Goal: Task Accomplishment & Management: Manage account settings

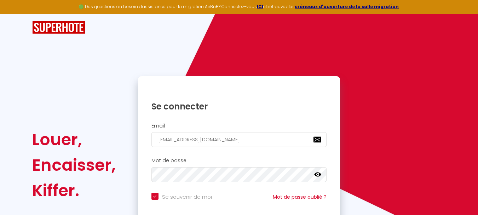
checkbox input "true"
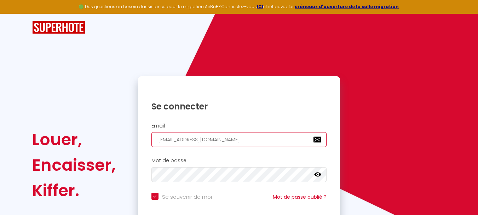
drag, startPoint x: 214, startPoint y: 141, endPoint x: 133, endPoint y: 136, distance: 81.6
click at [133, 136] on div "Louer, Encaisser, [PERSON_NAME]. Se connecter Email [EMAIL_ADDRESS][DOMAIN_NAME…" at bounding box center [239, 165] width 424 height 178
type input "I"
checkbox input "true"
type input "IN"
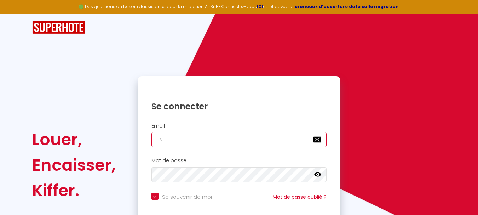
checkbox input "true"
type input "INF"
checkbox input "true"
type input "INFO"
checkbox input "true"
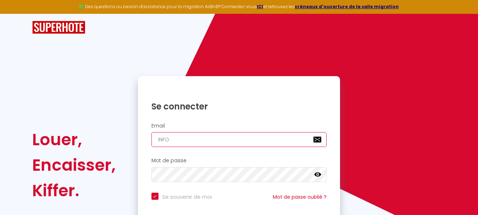
type input "INFOS"
checkbox input "true"
type input "INFO"
checkbox input "true"
type input "INF"
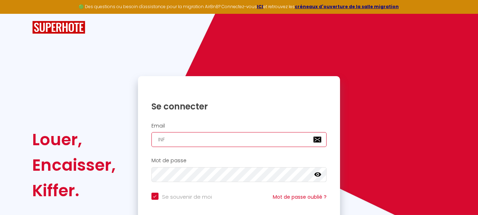
checkbox input "true"
type input "IN"
checkbox input "true"
type input "I"
checkbox input "true"
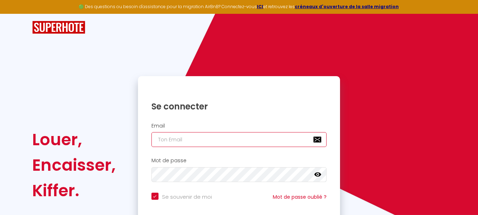
checkbox input "true"
type input "i"
checkbox input "true"
type input "in"
checkbox input "true"
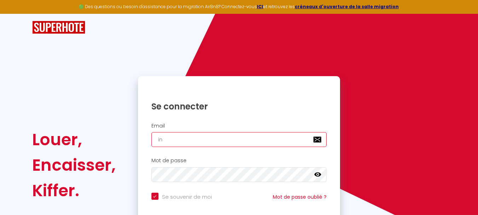
type input "inf"
checkbox input "true"
type input "info"
checkbox input "true"
type input "infos"
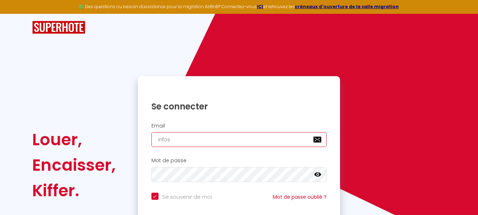
checkbox input "true"
type input "info"
checkbox input "true"
type input "infod"
checkbox input "true"
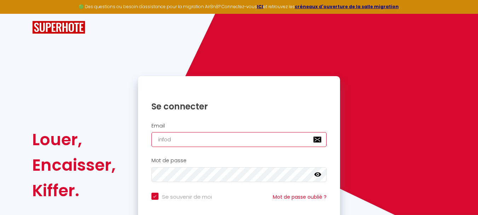
type input "infodl"
checkbox input "true"
type input "infodle"
checkbox input "true"
type input "infodlec"
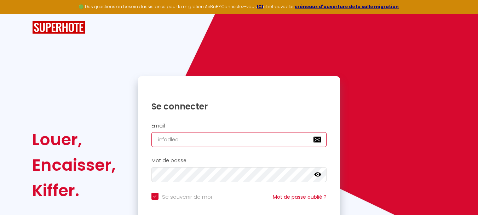
checkbox input "true"
type input "infodleco"
checkbox input "true"
type input "infodlecoc"
checkbox input "true"
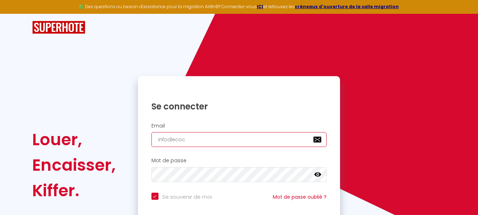
type input "infodlecoco"
checkbox input "true"
type input "infodlecocon"
checkbox input "true"
type input "infodlecocond"
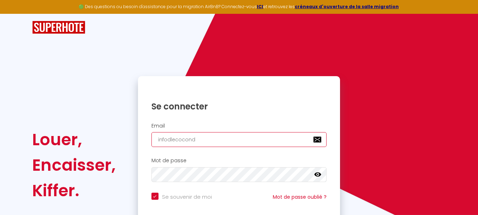
checkbox input "true"
type input "infodlecoconde"
checkbox input "true"
type input "infodlecoconden"
checkbox input "true"
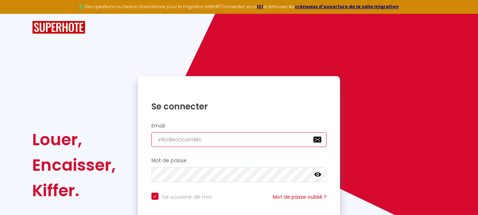
type input "infodlecocondena"
checkbox input "true"
type input "infodlecocondenay"
checkbox input "true"
type input "infodlecocondenayk"
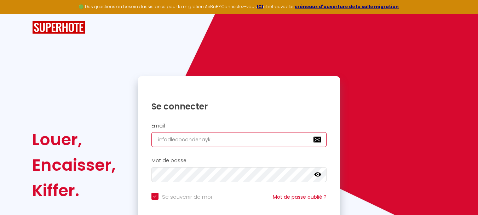
checkbox input "true"
type input "infodlecocondenayki"
checkbox input "true"
type input "infodlecocondenayki@"
checkbox input "true"
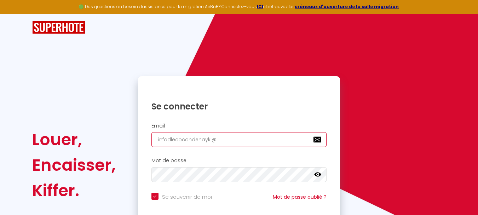
type input "infodlecocondenayki@g"
checkbox input "true"
type input "infodlecocondenayki@gm"
checkbox input "true"
type input "infodlecocondenayki@gma"
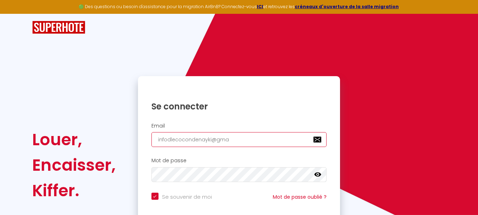
checkbox input "true"
type input "infodlecocondenayki@gmai"
checkbox input "true"
type input "infodlecocondenayki@gmail"
checkbox input "true"
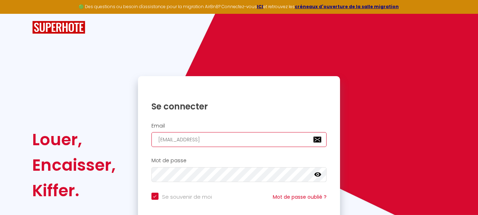
type input "infodlecocondenayki@gmail."
checkbox input "true"
type input "infodlecocondenayki@gmail.C"
checkbox input "true"
type input "infodlecocondenayki@gmail.CO"
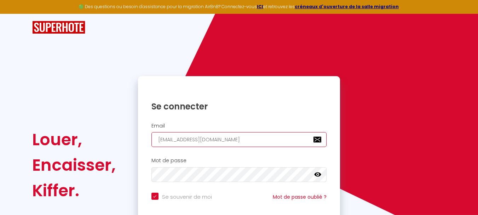
checkbox input "true"
type input "infodlecocondenayki@gmail.COM"
checkbox input "true"
type input "infodlecocondenayki@gmail.COM"
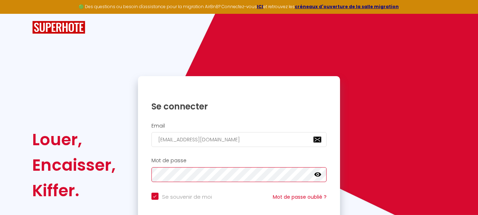
checkbox input "true"
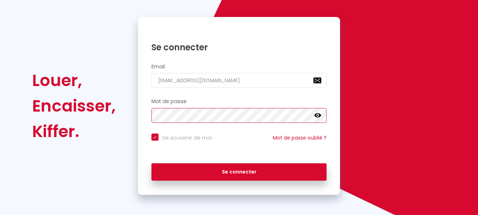
scroll to position [59, 0]
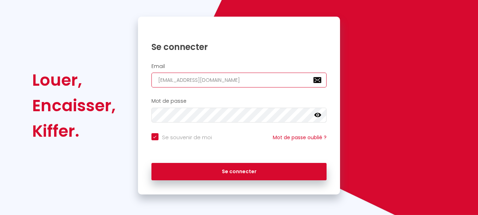
click at [170, 80] on input "infodlecocondenayki@gmail.COM" at bounding box center [240, 80] width 176 height 15
type input "infolecocondenayki@gmail.COM"
checkbox input "true"
type input "infoslecocondenayki@gmail.COM"
checkbox input "true"
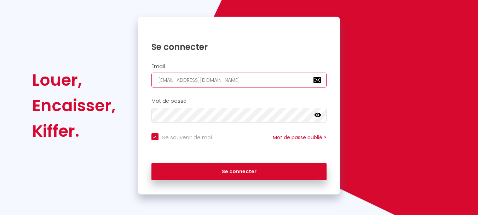
click at [242, 83] on input "infoslecocondenayki@gmail.COM" at bounding box center [240, 80] width 176 height 15
type input "infoslecocondenayki@gmail.CO"
checkbox input "true"
type input "infoslecocondenayki@gmail.C"
checkbox input "true"
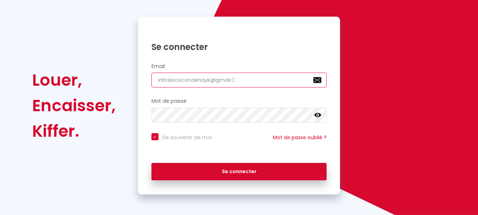
type input "infoslecocondenayki@gmail."
checkbox input "true"
type input "infoslecocondenayki@gmail.c"
checkbox input "true"
type input "infoslecocondenayki@gmail.co"
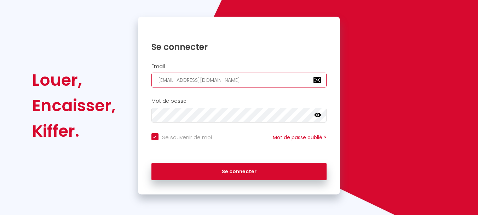
checkbox input "true"
type input "[EMAIL_ADDRESS][DOMAIN_NAME]"
checkbox input "true"
type input "[EMAIL_ADDRESS][DOMAIN_NAME]"
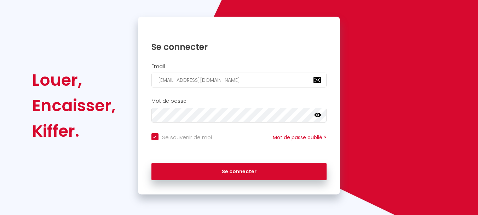
click at [315, 115] on icon at bounding box center [317, 115] width 7 height 4
click at [315, 115] on link at bounding box center [317, 116] width 7 height 9
click at [315, 117] on icon at bounding box center [317, 115] width 7 height 7
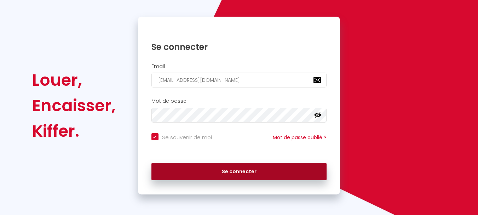
click at [257, 168] on button "Se connecter" at bounding box center [240, 172] width 176 height 18
checkbox input "true"
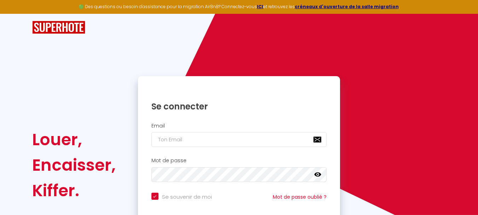
type input "[EMAIL_ADDRESS][DOMAIN_NAME]"
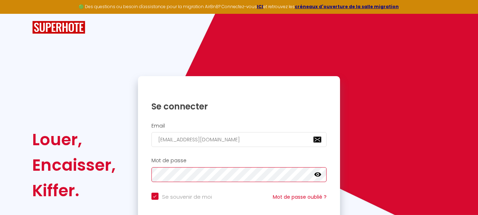
click at [318, 175] on div at bounding box center [240, 174] width 176 height 15
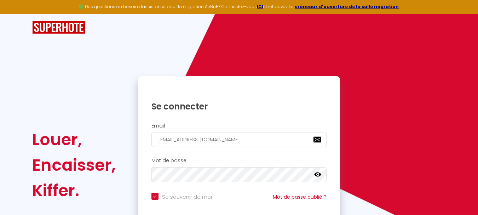
click at [318, 175] on icon at bounding box center [317, 174] width 7 height 7
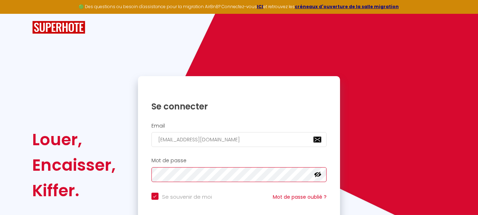
click at [105, 181] on div "Louer, Encaisser, Kiffer. Se connecter Email [EMAIL_ADDRESS][DOMAIN_NAME] Mot d…" at bounding box center [239, 165] width 424 height 178
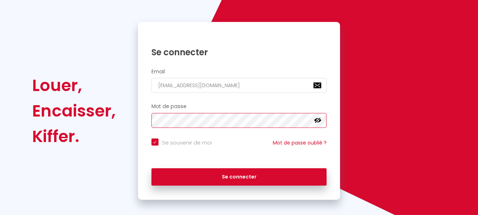
scroll to position [55, 0]
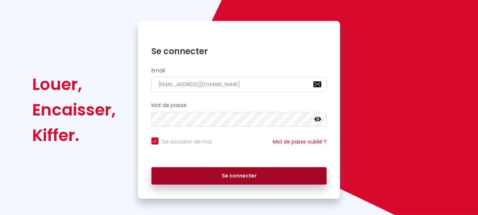
click at [218, 170] on button "Se connecter" at bounding box center [240, 176] width 176 height 18
checkbox input "true"
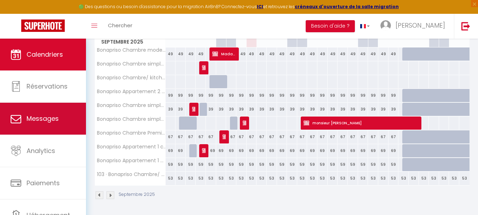
scroll to position [34, 0]
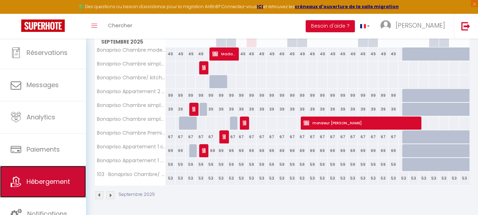
click at [52, 186] on link "Hébergement" at bounding box center [43, 182] width 86 height 32
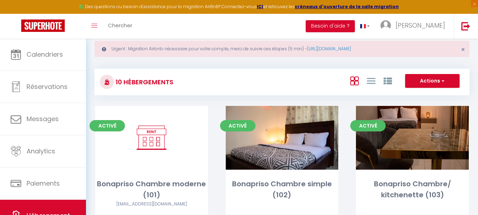
scroll to position [16, 0]
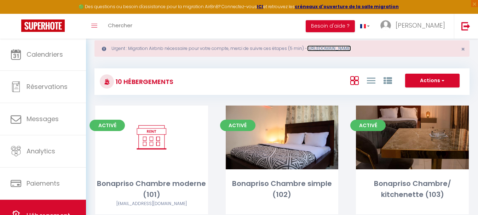
click at [351, 48] on link "[URL][DOMAIN_NAME]" at bounding box center [329, 48] width 44 height 6
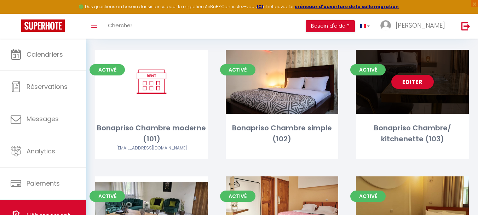
scroll to position [72, 0]
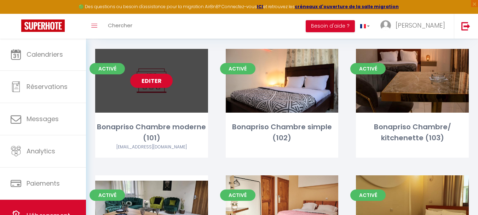
click at [154, 81] on link "Editer" at bounding box center [151, 81] width 42 height 14
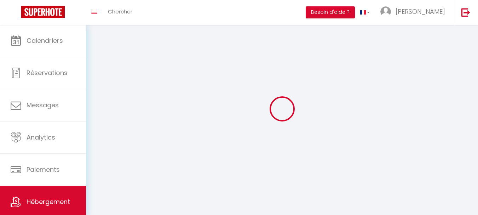
select select
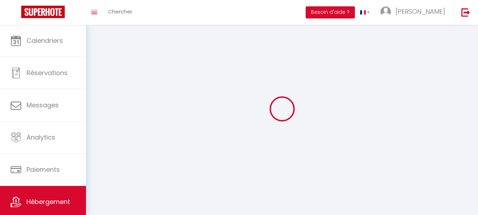
select select
checkbox input "false"
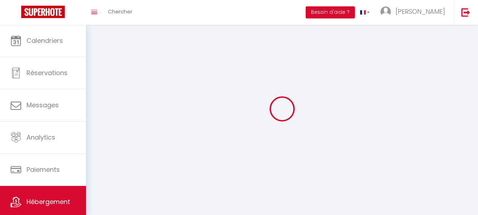
checkbox input "false"
select select
select select "28"
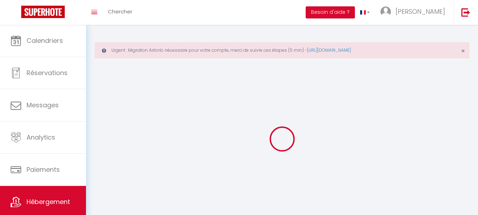
select select
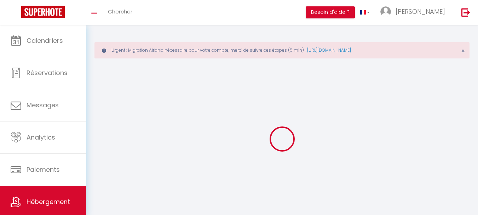
select select
checkbox input "false"
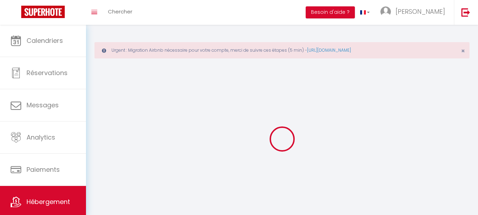
select select
select select "1"
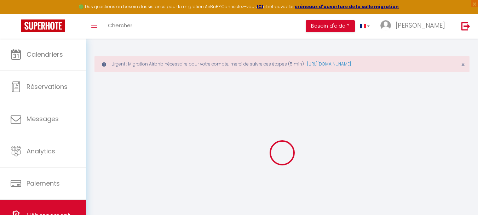
select select
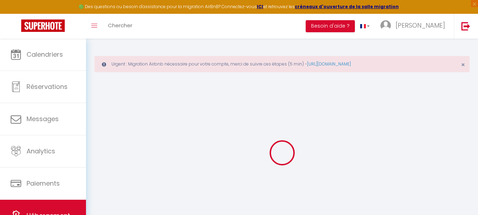
select select
checkbox input "false"
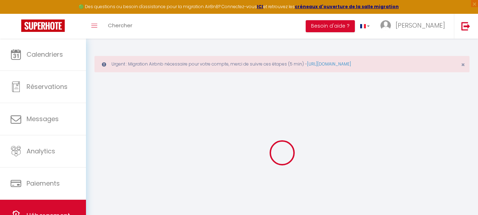
select select
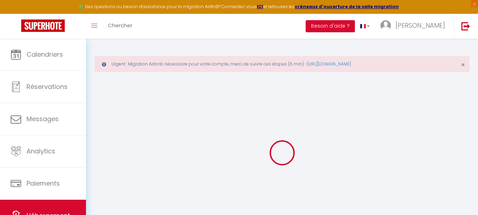
select select
checkbox input "false"
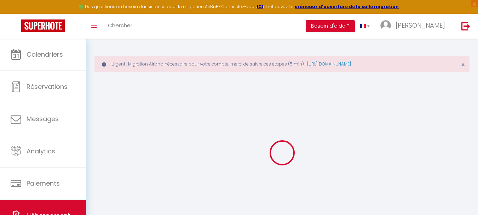
checkbox input "false"
select select
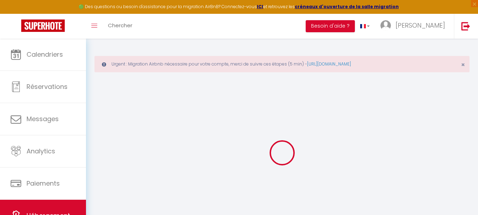
select select
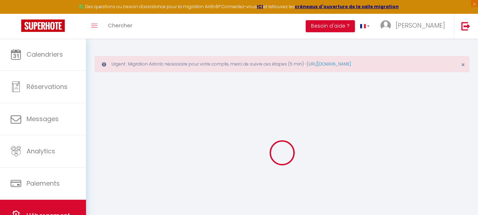
checkbox input "false"
select select
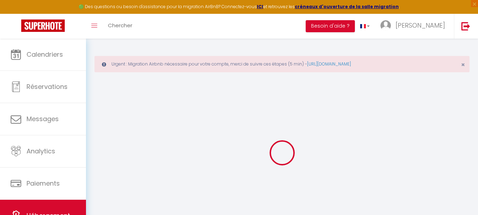
select select
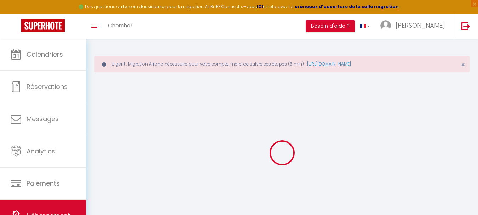
select select
checkbox input "false"
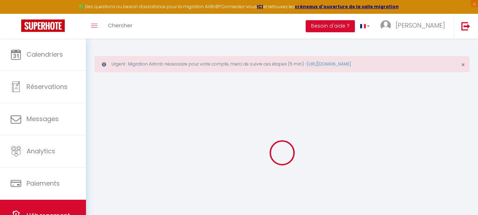
checkbox input "false"
select select
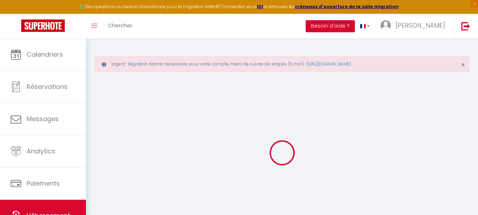
select select
checkbox input "false"
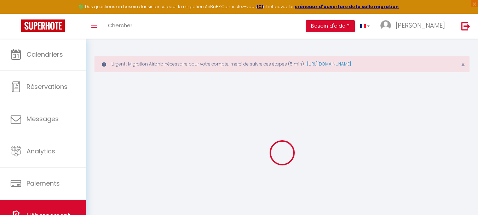
checkbox input "false"
select select
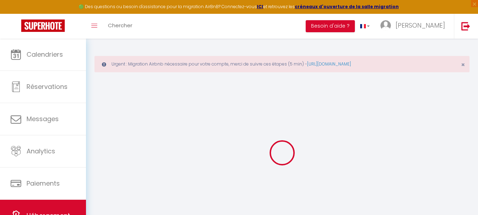
type input "Bonapriso Chambre moderne (101)"
type input "[PERSON_NAME]"
select select "bnb"
select select "2"
type input "45"
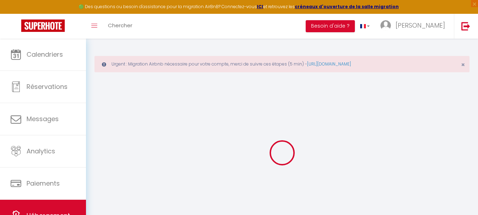
select select
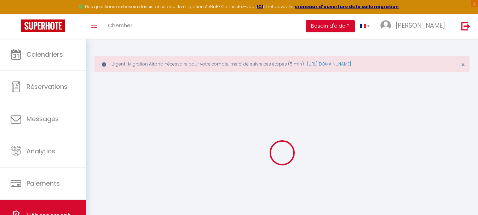
type input "ancien aeroport de [GEOGRAPHIC_DATA]"
type input "bp12125"
type input "Douala"
select select "39"
type input "[EMAIL_ADDRESS][DOMAIN_NAME]"
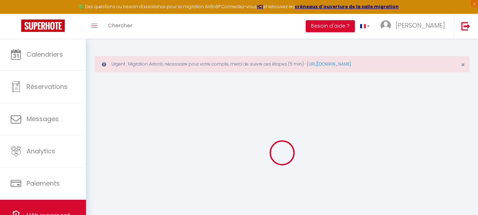
select select
checkbox input "false"
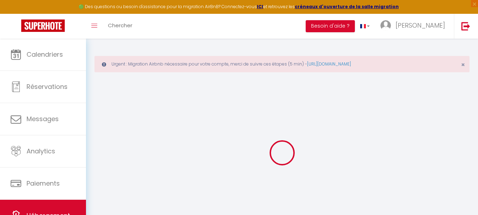
type input "0"
select select
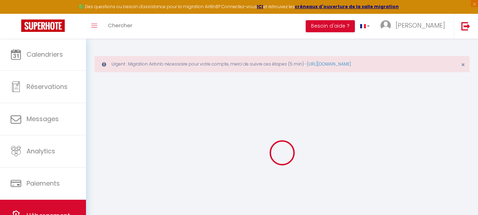
select select
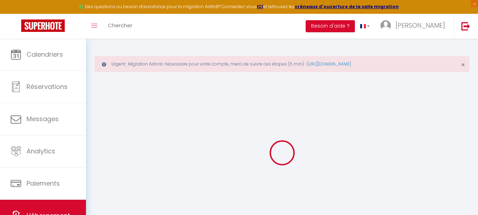
checkbox input "false"
select select
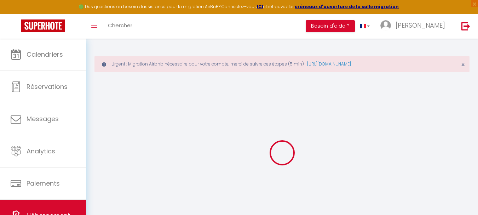
select select
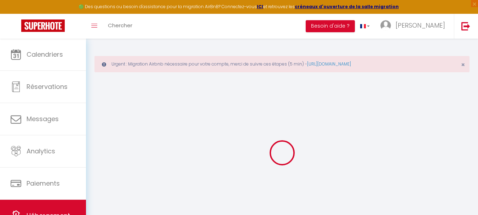
checkbox input "false"
select select
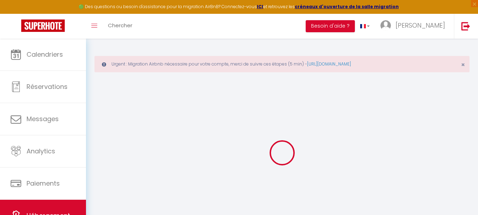
checkbox input "false"
select select "15:00"
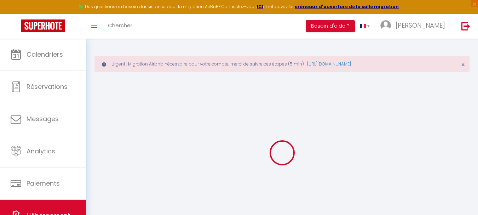
select select
select select "11:00"
select select "30"
select select "120"
select select
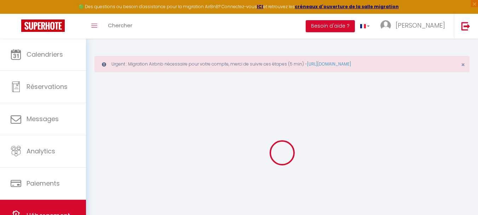
select select
checkbox input "false"
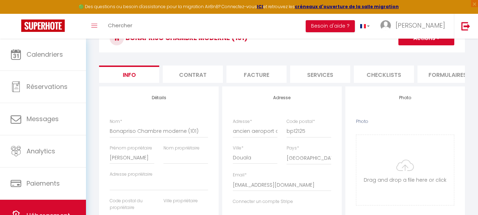
scroll to position [72, 0]
click at [400, 171] on input "Photo" at bounding box center [406, 170] width 98 height 70
type input "C:\fakepath\WhatsApp Image [DATE] 10.12.26.jpeg"
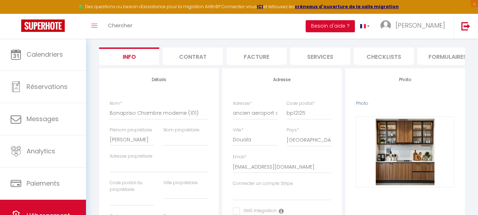
scroll to position [90, 0]
drag, startPoint x: 393, startPoint y: 113, endPoint x: 442, endPoint y: 98, distance: 51.2
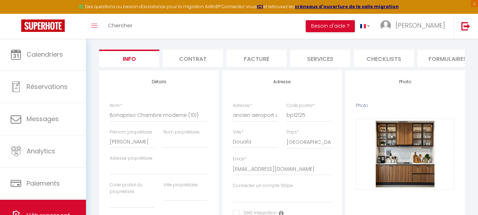
scroll to position [0, 0]
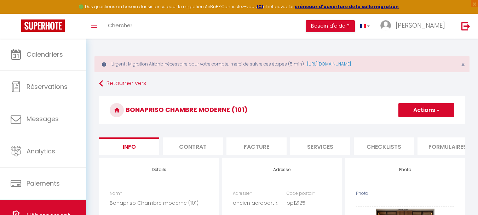
click at [443, 109] on button "Actions" at bounding box center [427, 110] width 56 height 14
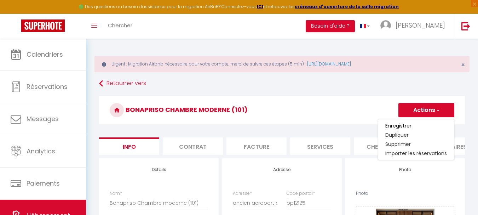
click at [398, 127] on input "Enregistrer" at bounding box center [399, 125] width 26 height 7
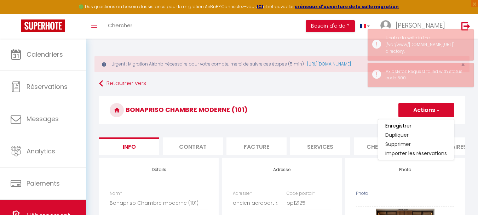
click at [398, 127] on input "Enregistrer" at bounding box center [399, 125] width 26 height 7
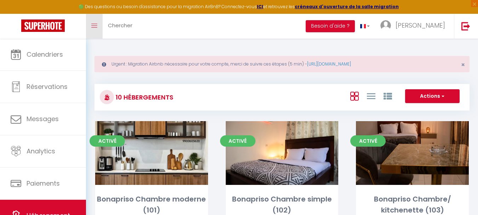
click at [92, 23] on link "Toggle menubar" at bounding box center [94, 26] width 17 height 25
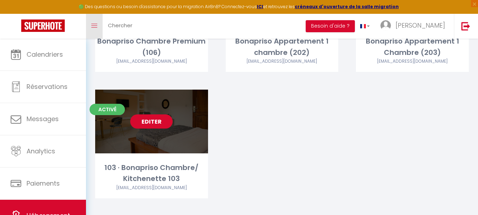
scroll to position [420, 0]
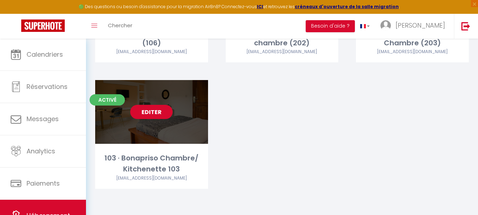
click at [154, 110] on link "Editer" at bounding box center [151, 112] width 42 height 14
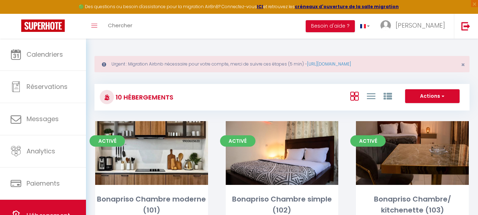
select select "3"
select select "2"
select select "1"
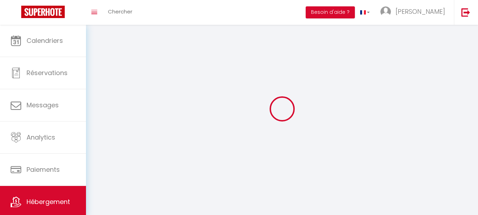
select select
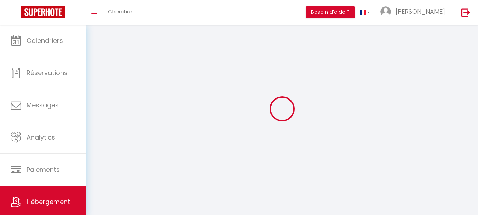
select select
checkbox input "false"
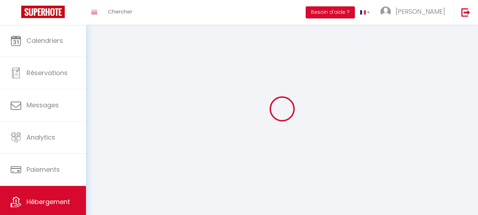
checkbox input "false"
select select
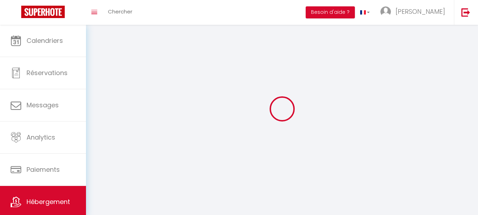
select select
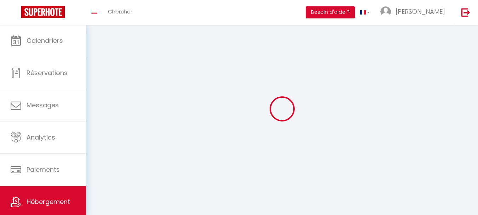
checkbox input "false"
select select
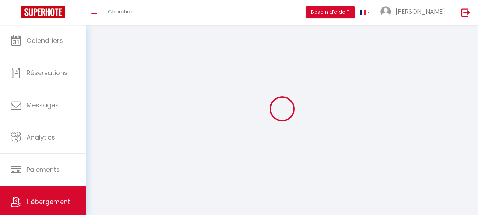
select select
select select "28"
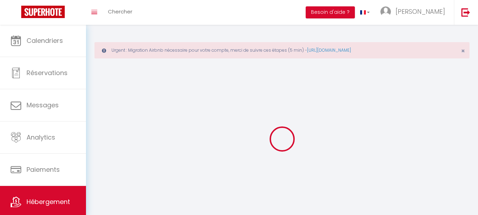
select select
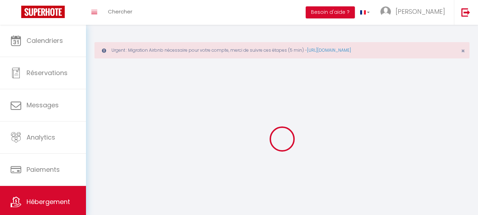
select select
checkbox input "false"
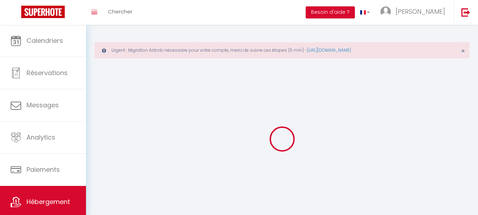
select select
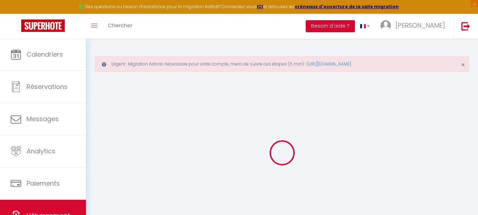
select select
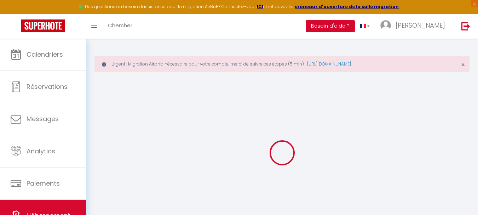
select select
checkbox input "false"
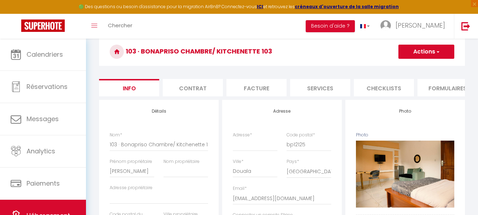
scroll to position [59, 0]
click at [439, 53] on span "button" at bounding box center [438, 51] width 5 height 7
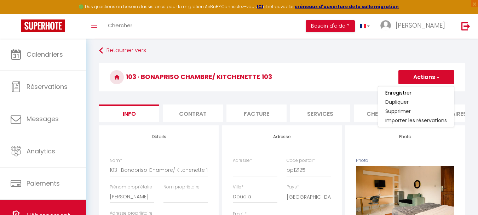
scroll to position [47, 0]
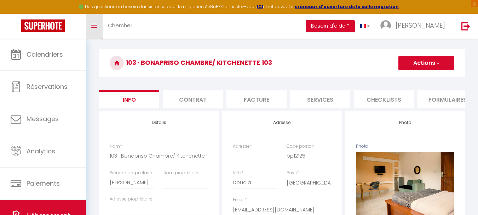
click at [98, 23] on link "Toggle menubar" at bounding box center [94, 26] width 17 height 25
click at [87, 27] on link "Toggle menubar" at bounding box center [94, 26] width 17 height 25
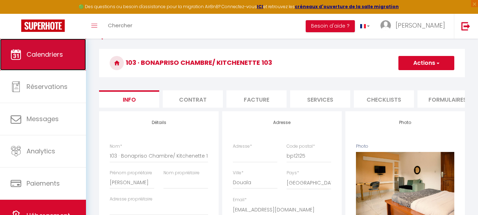
click at [40, 70] on link "Calendriers" at bounding box center [43, 55] width 86 height 32
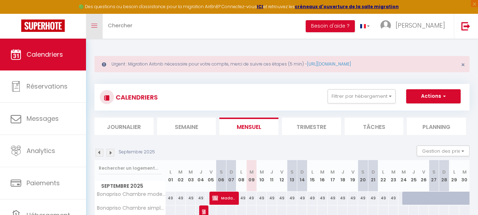
click at [97, 22] on link "Toggle menubar" at bounding box center [94, 26] width 17 height 25
click at [92, 26] on span at bounding box center [94, 25] width 6 height 1
click at [125, 21] on link "Chercher" at bounding box center [120, 26] width 35 height 25
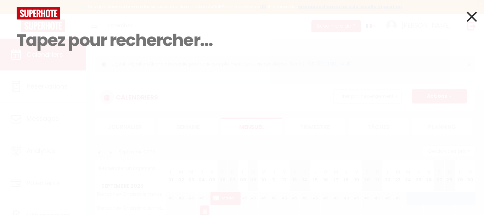
click at [468, 14] on icon at bounding box center [471, 17] width 10 height 18
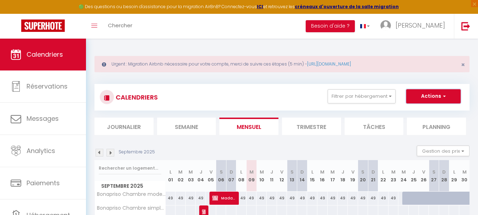
click at [448, 90] on button "Actions" at bounding box center [434, 96] width 55 height 14
click at [469, 25] on img at bounding box center [466, 26] width 9 height 9
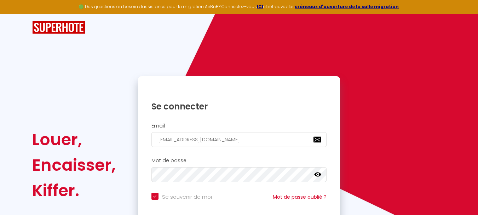
scroll to position [60, 0]
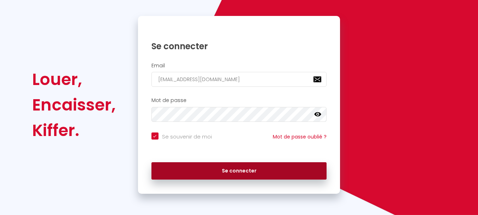
click at [208, 171] on button "Se connecter" at bounding box center [240, 171] width 176 height 18
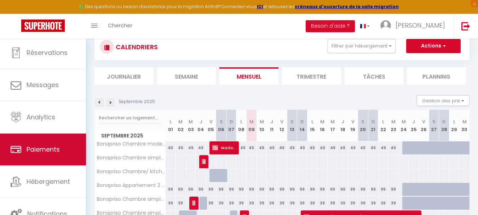
scroll to position [144, 0]
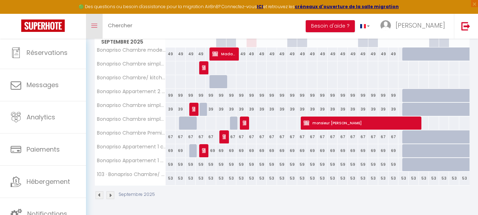
click at [96, 25] on span at bounding box center [94, 25] width 6 height 1
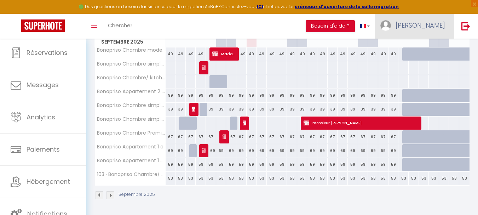
drag, startPoint x: 96, startPoint y: 25, endPoint x: 409, endPoint y: 29, distance: 313.1
click at [409, 29] on span "[PERSON_NAME]" at bounding box center [421, 25] width 50 height 9
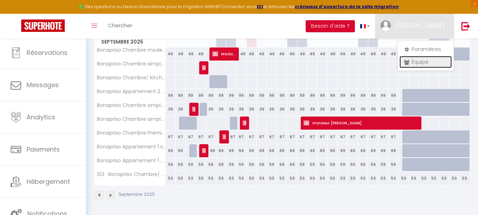
click at [417, 59] on link "Équipe" at bounding box center [426, 62] width 52 height 12
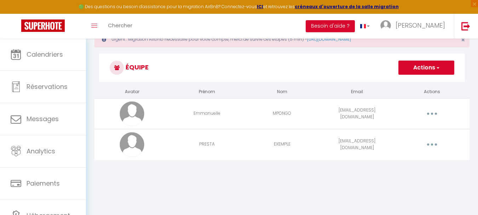
scroll to position [39, 0]
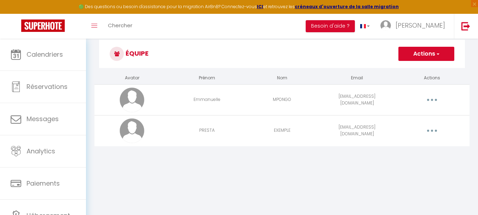
click at [427, 96] on button "button" at bounding box center [432, 99] width 20 height 11
click at [404, 119] on link "Editer" at bounding box center [414, 116] width 52 height 12
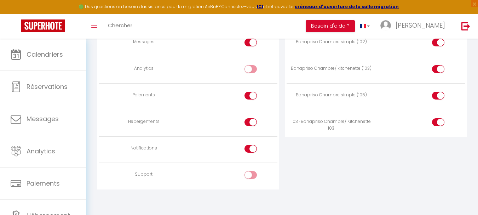
scroll to position [627, 0]
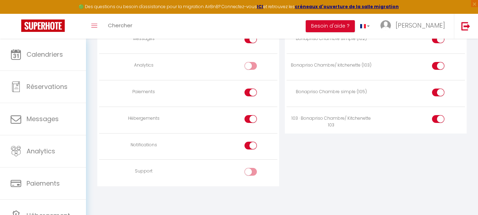
click at [247, 172] on div at bounding box center [251, 172] width 12 height 8
click at [251, 172] on input "checkbox" at bounding box center [257, 173] width 12 height 11
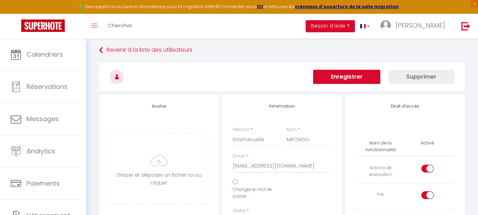
scroll to position [0, 0]
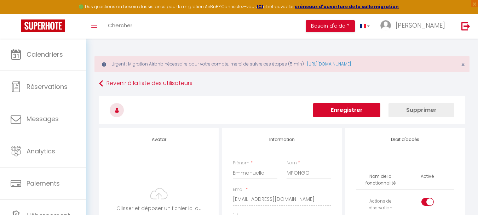
click at [357, 108] on button "Enregistrer" at bounding box center [346, 110] width 67 height 14
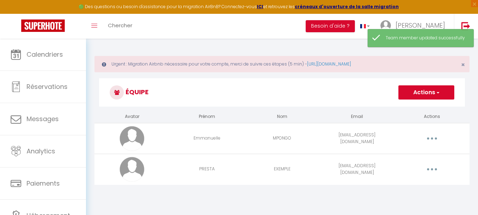
scroll to position [39, 0]
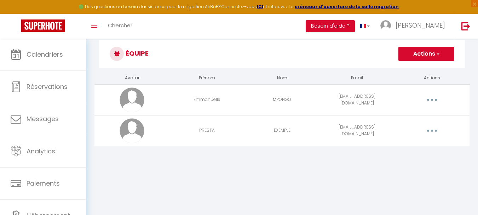
click at [439, 56] on span "button" at bounding box center [438, 53] width 5 height 7
click at [304, 63] on h3 "Équipe" at bounding box center [282, 54] width 366 height 28
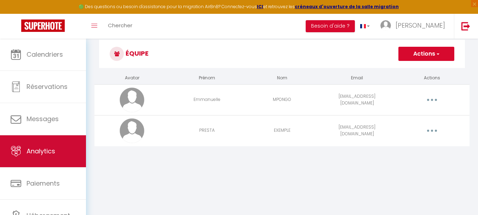
scroll to position [34, 0]
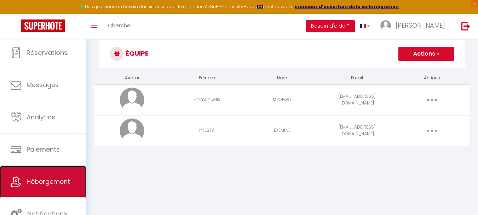
click at [46, 181] on span "Hébergement" at bounding box center [49, 181] width 44 height 9
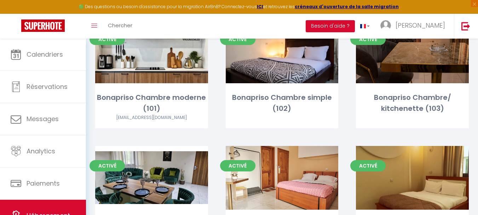
scroll to position [82, 0]
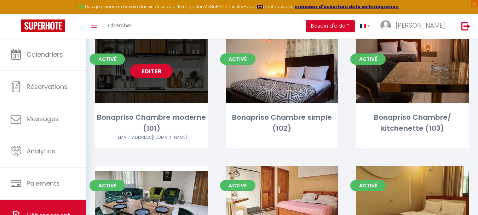
click at [151, 75] on link "Editer" at bounding box center [151, 71] width 42 height 14
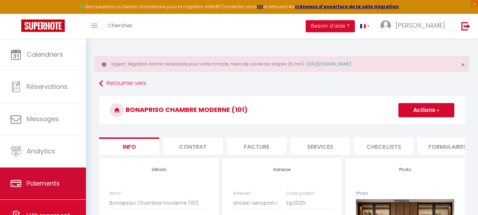
scroll to position [34, 0]
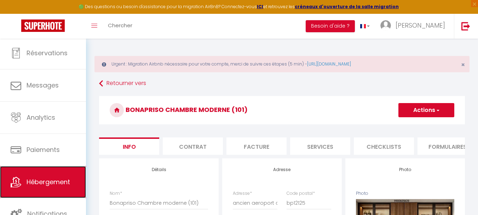
click at [41, 186] on span "Hébergement" at bounding box center [49, 181] width 44 height 9
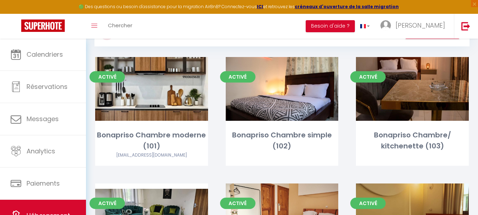
scroll to position [64, 0]
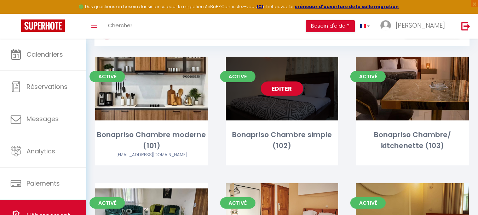
click at [278, 103] on div "Editer" at bounding box center [282, 89] width 113 height 64
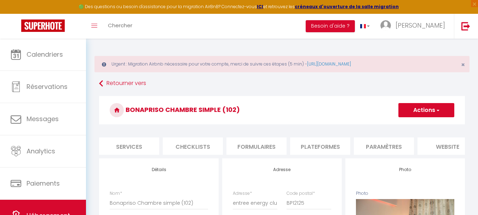
scroll to position [0, 193]
click at [317, 144] on li "Plateformes" at bounding box center [318, 145] width 60 height 17
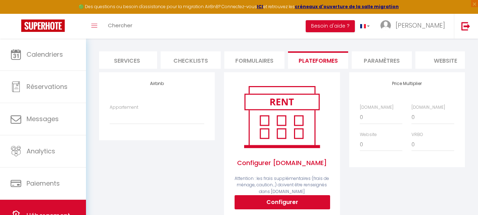
scroll to position [86, 0]
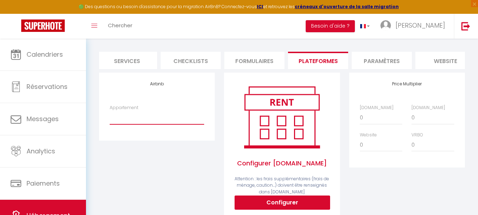
click at [120, 124] on select "Chambre simple/ À 8mins de l’[GEOGRAPHIC_DATA] - [EMAIL_ADDRESS][DOMAIN_NAME] C…" at bounding box center [157, 117] width 95 height 13
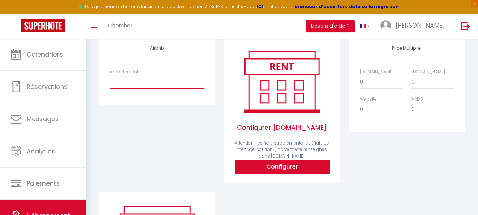
scroll to position [138, 0]
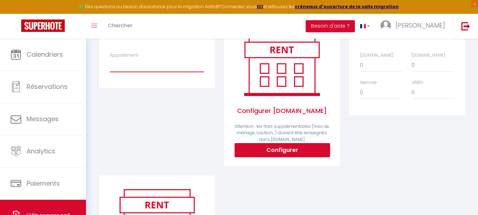
click at [137, 72] on select "Chambre simple/ À 8mins de l’[GEOGRAPHIC_DATA] - [EMAIL_ADDRESS][DOMAIN_NAME] C…" at bounding box center [157, 64] width 95 height 13
click at [430, 172] on div "Price Multiplier [DOMAIN_NAME] 0 + 1 % + 2 % + 3 % + 4 % + 5 % + 6 % + 7 %" at bounding box center [407, 97] width 125 height 155
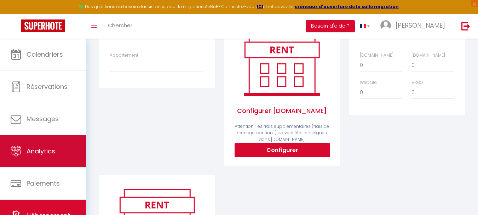
scroll to position [34, 0]
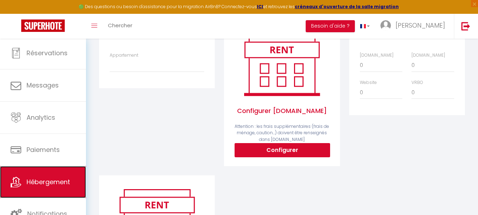
click at [49, 174] on link "Hébergement" at bounding box center [43, 182] width 86 height 32
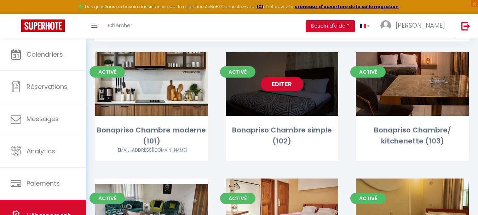
scroll to position [72, 0]
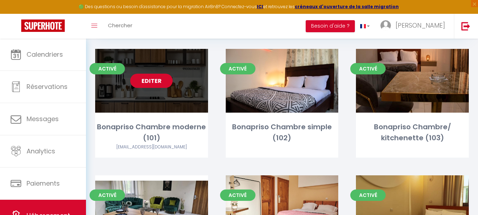
click at [145, 75] on link "Editer" at bounding box center [151, 81] width 42 height 14
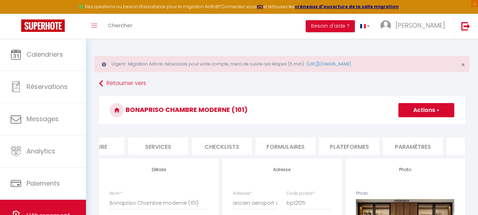
scroll to position [0, 163]
click at [355, 147] on li "Plateformes" at bounding box center [349, 145] width 60 height 17
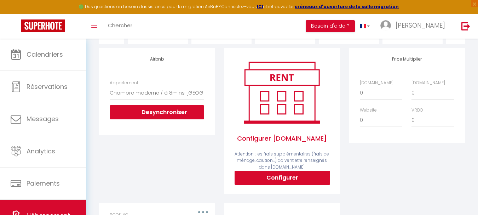
scroll to position [111, 0]
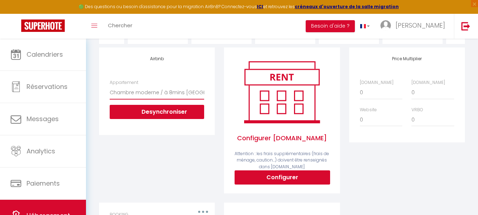
click at [142, 97] on select "Chambre simple/ À 8mins de l’[GEOGRAPHIC_DATA] - [EMAIL_ADDRESS][DOMAIN_NAME] C…" at bounding box center [157, 92] width 95 height 13
click at [464, 171] on div "Price Multiplier [DOMAIN_NAME] 0 + 1 % + 2 % + 3 % + 4 % + 5 % + 6 % + 7 %" at bounding box center [407, 124] width 125 height 155
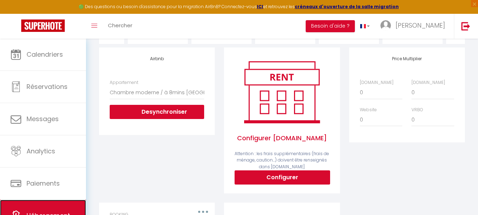
click at [65, 204] on link "Hébergement" at bounding box center [43, 216] width 86 height 32
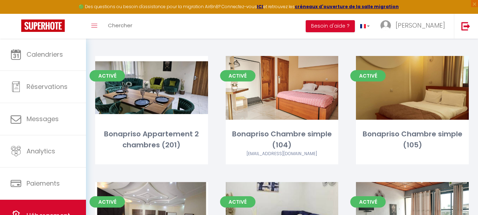
scroll to position [191, 0]
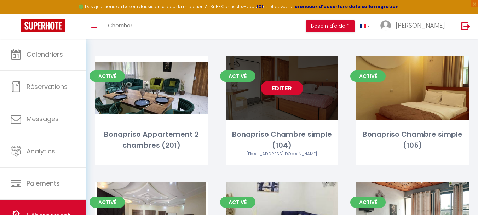
click at [282, 87] on link "Editer" at bounding box center [282, 88] width 42 height 14
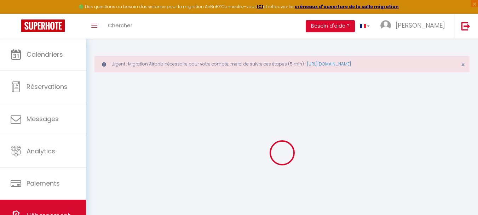
click at [368, 102] on div at bounding box center [282, 152] width 375 height 151
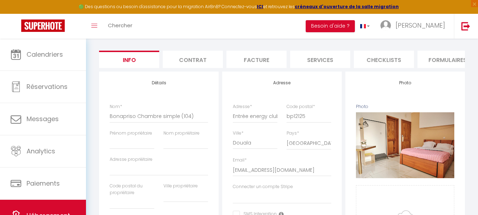
scroll to position [88, 0]
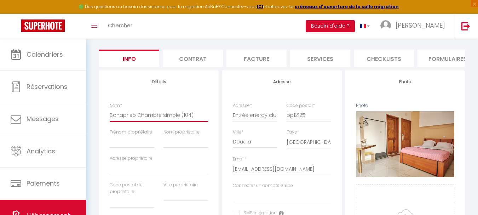
click at [157, 121] on input "Bonapriso Chambre simple (104)" at bounding box center [159, 115] width 98 height 13
drag, startPoint x: 160, startPoint y: 120, endPoint x: 180, endPoint y: 119, distance: 19.9
click at [180, 119] on input "Bonapriso Chambre simple (104)" at bounding box center [159, 115] width 98 height 13
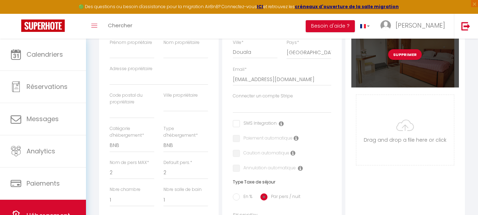
scroll to position [0, 0]
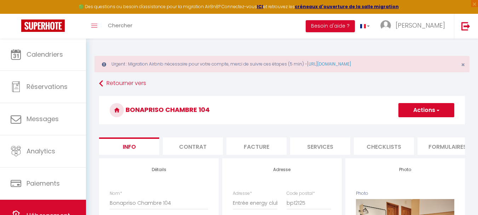
click at [437, 112] on span "button" at bounding box center [438, 110] width 5 height 7
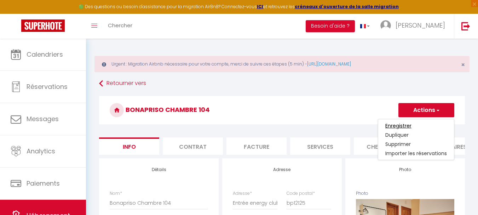
click at [405, 125] on input "Enregistrer" at bounding box center [399, 125] width 26 height 7
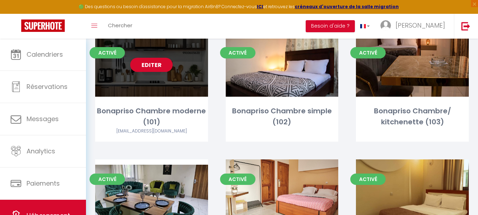
scroll to position [88, 0]
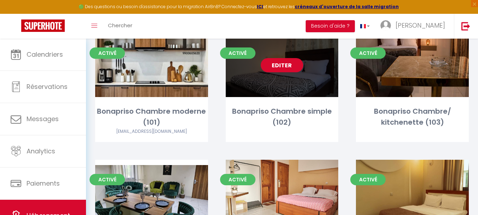
click at [292, 66] on link "Editer" at bounding box center [282, 65] width 42 height 14
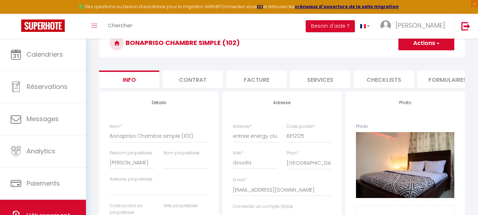
scroll to position [74, 0]
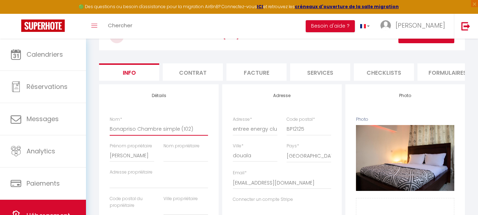
click at [182, 134] on input "Bonapriso Chambre simple (102)" at bounding box center [159, 129] width 98 height 13
click at [426, 42] on button "Actions" at bounding box center [427, 36] width 56 height 14
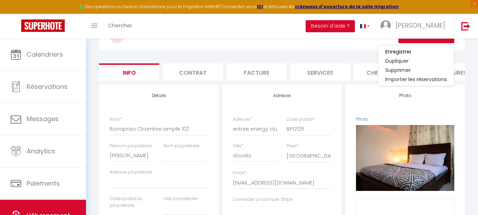
click at [413, 51] on link "Enregistrer" at bounding box center [417, 51] width 76 height 9
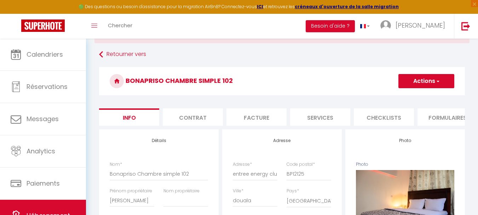
scroll to position [29, 0]
click at [415, 78] on button "Actions" at bounding box center [427, 81] width 56 height 14
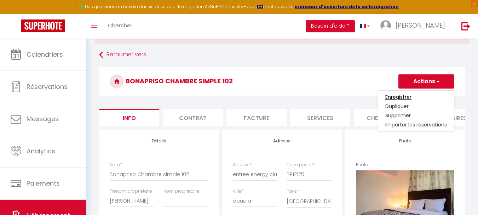
click at [399, 100] on input "Enregistrer" at bounding box center [399, 96] width 26 height 7
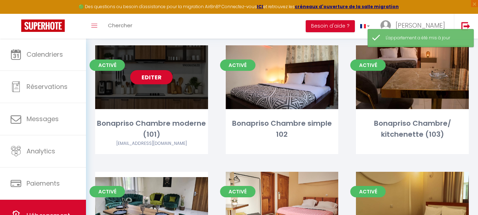
scroll to position [76, 0]
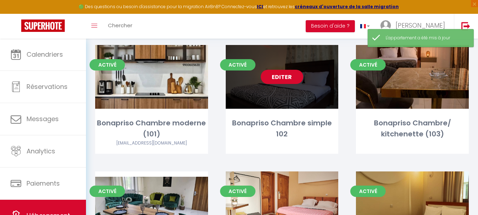
click at [287, 79] on link "Editer" at bounding box center [282, 77] width 42 height 14
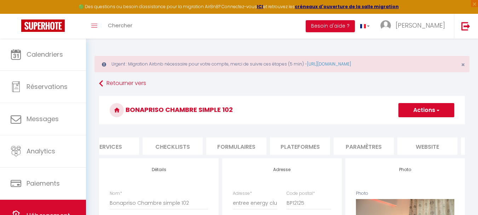
scroll to position [0, 271]
click at [234, 146] on li "Plateformes" at bounding box center [240, 145] width 60 height 17
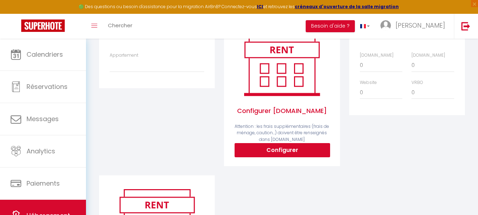
scroll to position [138, 0]
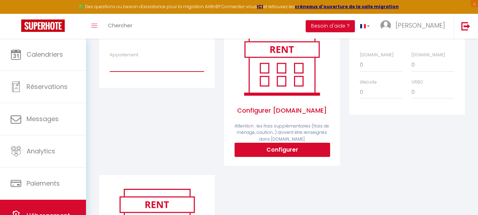
click at [130, 69] on select "Chambre simple/ À 8mins de l’[GEOGRAPHIC_DATA] - [EMAIL_ADDRESS][DOMAIN_NAME] C…" at bounding box center [157, 64] width 95 height 13
click at [367, 126] on div "Price Multiplier [DOMAIN_NAME] 0 + 1 % + 2 % + 3 % + 4 % + 5 % + 6 % + 7 %" at bounding box center [407, 97] width 125 height 155
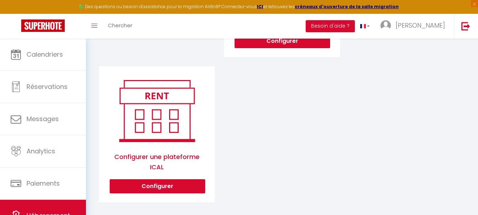
scroll to position [257, 0]
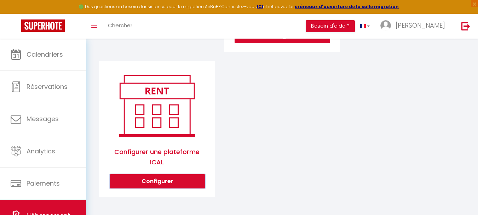
click at [163, 179] on button "Configurer" at bounding box center [158, 181] width 96 height 14
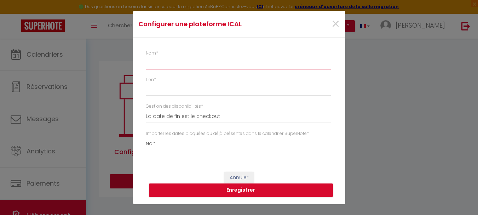
click at [172, 67] on input "Nom *" at bounding box center [238, 63] width 185 height 13
click at [335, 23] on span "×" at bounding box center [335, 23] width 9 height 21
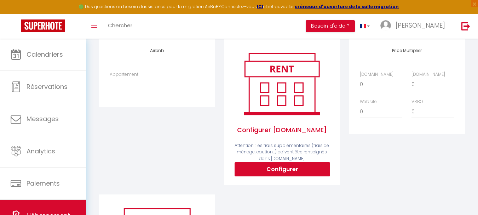
scroll to position [77, 0]
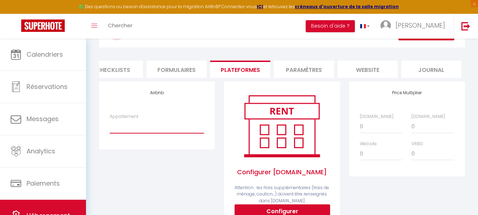
click at [116, 133] on select "Chambre simple/ À 8mins de l’[GEOGRAPHIC_DATA] - [EMAIL_ADDRESS][DOMAIN_NAME] C…" at bounding box center [157, 126] width 95 height 13
click at [386, 188] on div "Price Multiplier [DOMAIN_NAME] 0 + 1 % + 2 % + 3 % + 4 % + 5 % + 6 % + 7 %" at bounding box center [407, 158] width 125 height 155
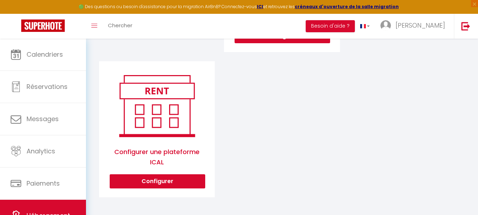
scroll to position [257, 0]
click at [166, 184] on button "Configurer" at bounding box center [158, 181] width 96 height 14
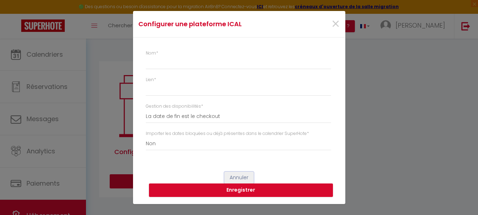
click at [240, 179] on button "Annuler" at bounding box center [239, 178] width 29 height 12
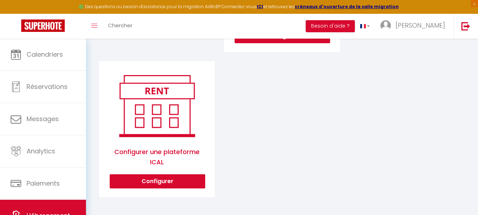
scroll to position [34, 0]
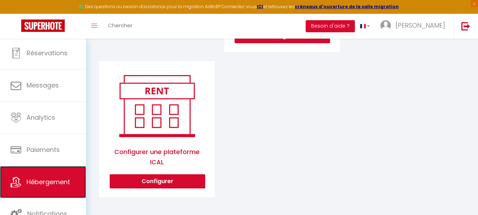
click at [61, 184] on span "Hébergement" at bounding box center [49, 181] width 44 height 9
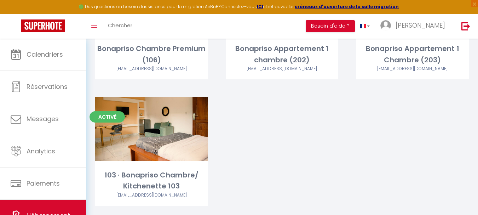
scroll to position [413, 0]
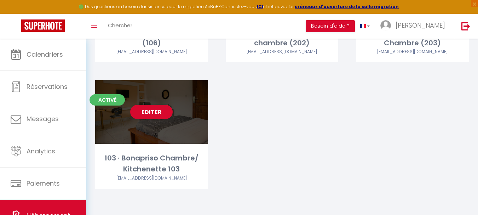
click at [163, 119] on div "Editer" at bounding box center [151, 112] width 113 height 64
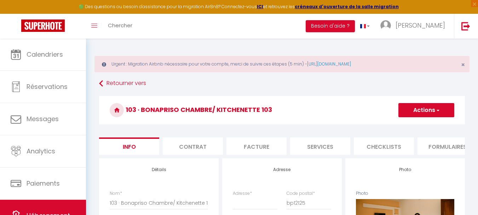
click at [431, 107] on button "Actions" at bounding box center [427, 110] width 56 height 14
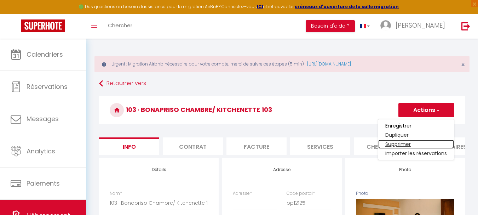
click at [401, 146] on link "Supprimer" at bounding box center [417, 144] width 76 height 9
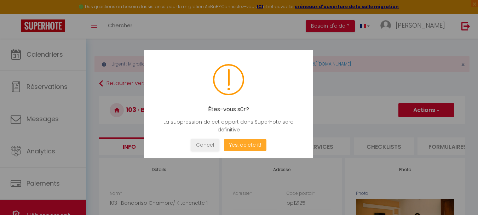
click at [239, 144] on button "Yes, delete it!" at bounding box center [245, 145] width 42 height 12
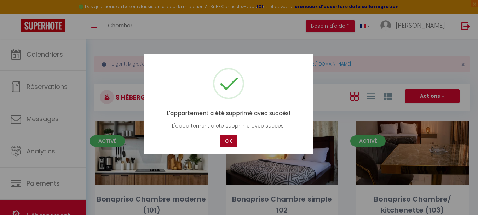
click at [225, 136] on button "OK" at bounding box center [229, 141] width 18 height 12
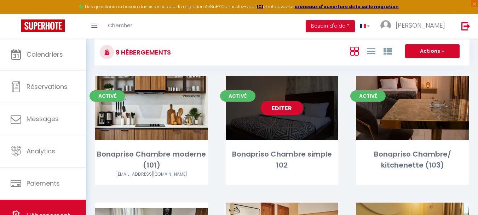
scroll to position [49, 0]
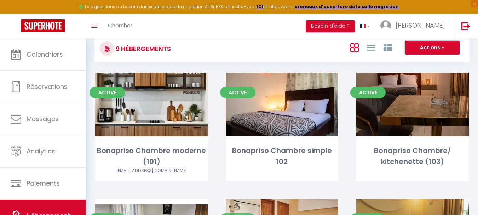
click at [441, 47] on span "button" at bounding box center [443, 47] width 4 height 7
click at [341, 50] on div "Actions Créer un Hébergement Nouveau groupe" at bounding box center [344, 49] width 249 height 16
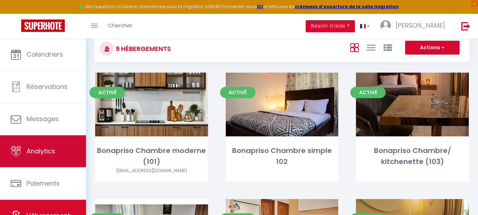
scroll to position [34, 0]
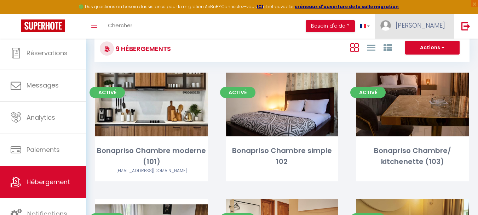
click at [445, 25] on span "[PERSON_NAME]" at bounding box center [421, 25] width 50 height 9
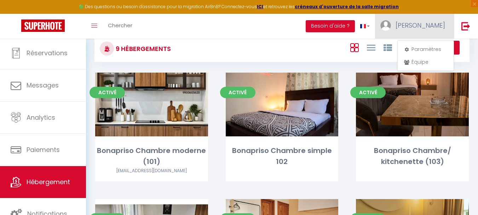
click at [445, 25] on span "[PERSON_NAME]" at bounding box center [421, 25] width 50 height 9
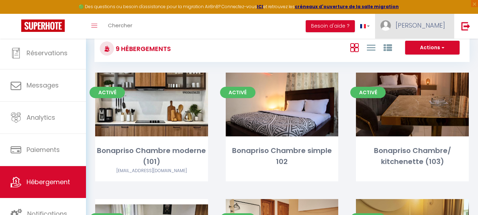
click at [445, 25] on span "[PERSON_NAME]" at bounding box center [421, 25] width 50 height 9
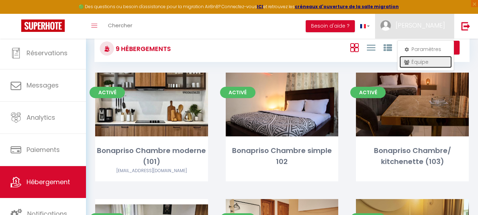
click at [427, 62] on link "Équipe" at bounding box center [426, 62] width 52 height 12
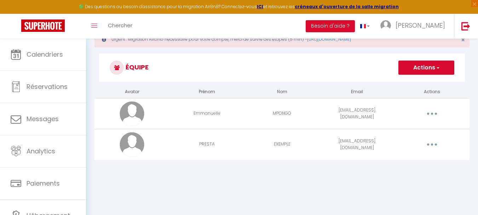
scroll to position [39, 0]
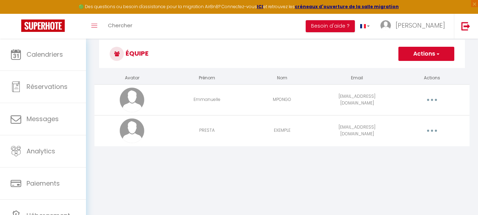
click at [434, 98] on button "button" at bounding box center [432, 99] width 20 height 11
click at [404, 113] on link "Editer" at bounding box center [414, 116] width 52 height 12
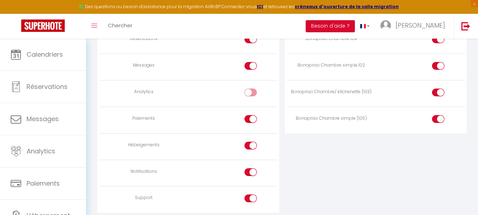
scroll to position [627, 0]
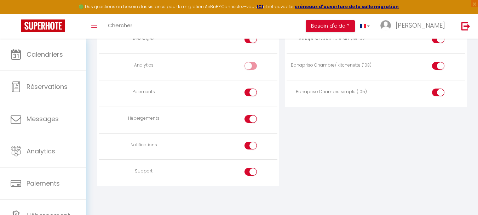
click at [252, 64] on input "checkbox" at bounding box center [257, 67] width 12 height 11
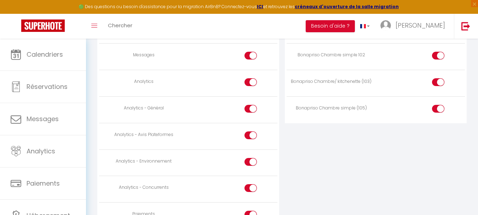
scroll to position [609, 0]
click at [255, 108] on input "checkbox" at bounding box center [257, 111] width 12 height 11
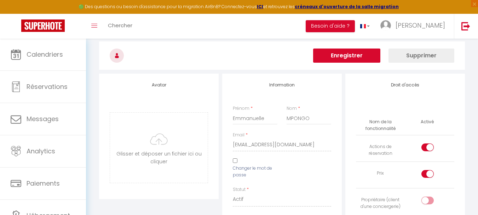
scroll to position [0, 0]
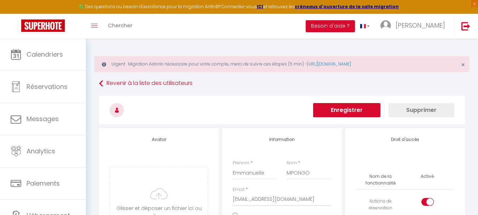
click at [367, 111] on button "Enregistrer" at bounding box center [346, 110] width 67 height 14
